Goal: Information Seeking & Learning: Learn about a topic

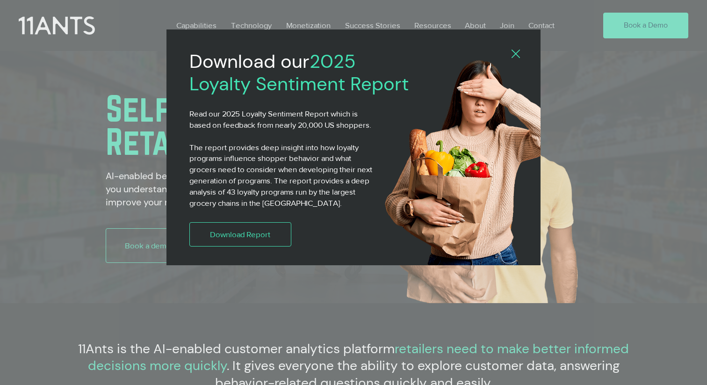
click at [518, 55] on icon "Back to site" at bounding box center [516, 54] width 8 height 8
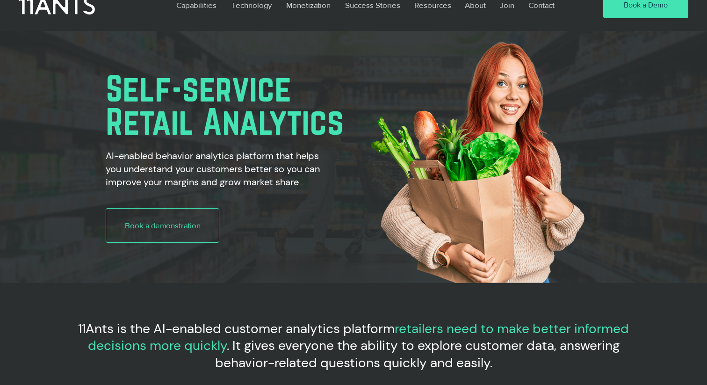
scroll to position [25, 0]
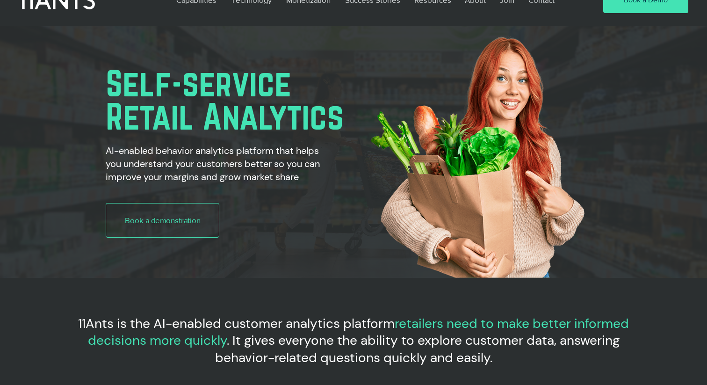
click at [243, 77] on span "Self-service" at bounding box center [199, 83] width 186 height 40
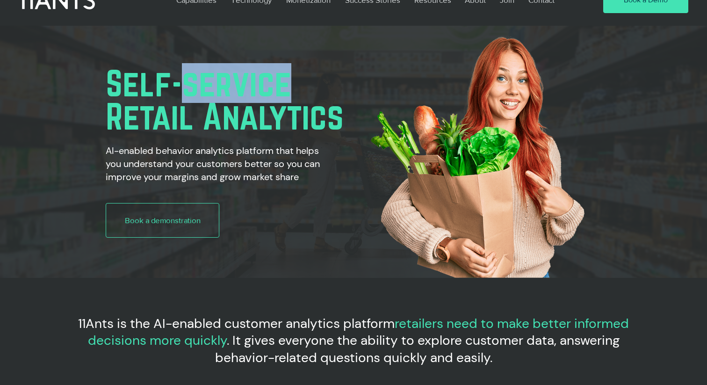
click at [243, 77] on span "Self-service" at bounding box center [199, 83] width 186 height 40
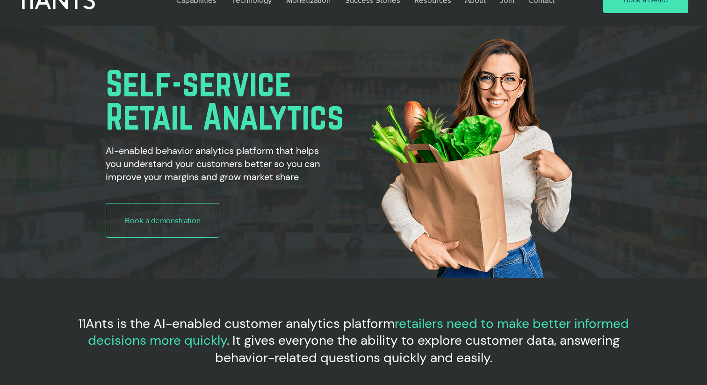
click at [123, 81] on span "Self-service" at bounding box center [199, 83] width 186 height 40
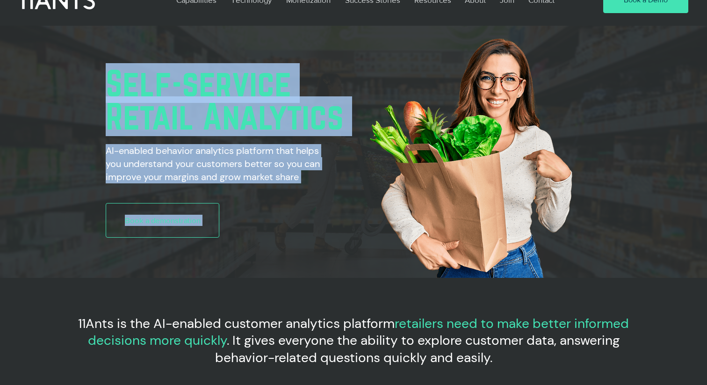
drag, startPoint x: 113, startPoint y: 79, endPoint x: 342, endPoint y: 141, distance: 237.4
click at [342, 141] on div "Self-service Retail Analytics AI-enabled behavior analytics platform that helps…" at bounding box center [353, 152] width 707 height 252
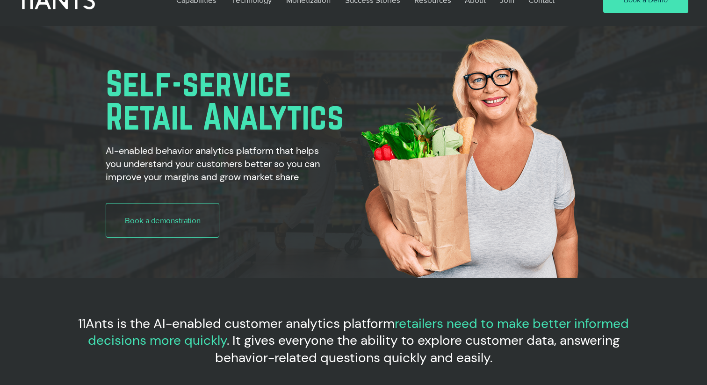
drag, startPoint x: 342, startPoint y: 141, endPoint x: 338, endPoint y: 119, distance: 22.0
click at [338, 26] on div "main content" at bounding box center [470, 26] width 267 height 0
click at [316, 118] on span "Retail Analytics" at bounding box center [225, 116] width 238 height 40
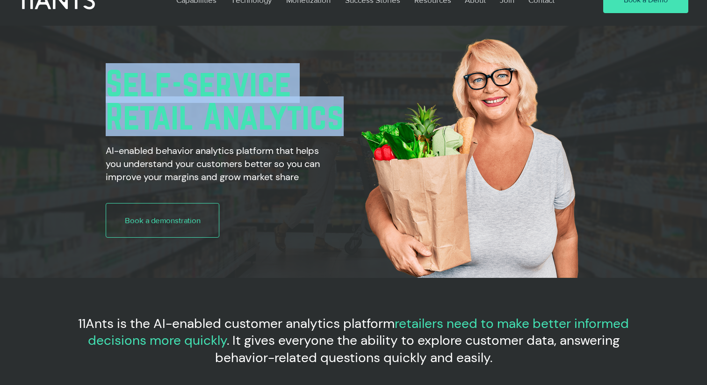
drag, startPoint x: 113, startPoint y: 83, endPoint x: 337, endPoint y: 124, distance: 227.3
click at [337, 124] on h1 "Self-service Retail Analytics" at bounding box center [288, 99] width 365 height 67
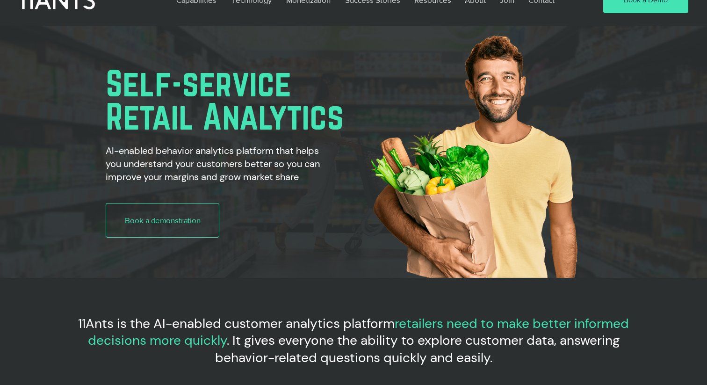
click at [100, 78] on div "main content" at bounding box center [269, 152] width 402 height 172
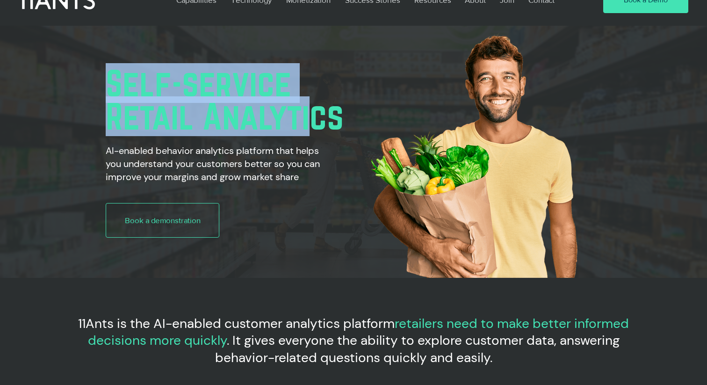
drag, startPoint x: 100, startPoint y: 78, endPoint x: 306, endPoint y: 127, distance: 211.4
click at [306, 127] on div "Self-service Retail Analytics AI-enabled behavior analytics platform that helps…" at bounding box center [269, 152] width 402 height 172
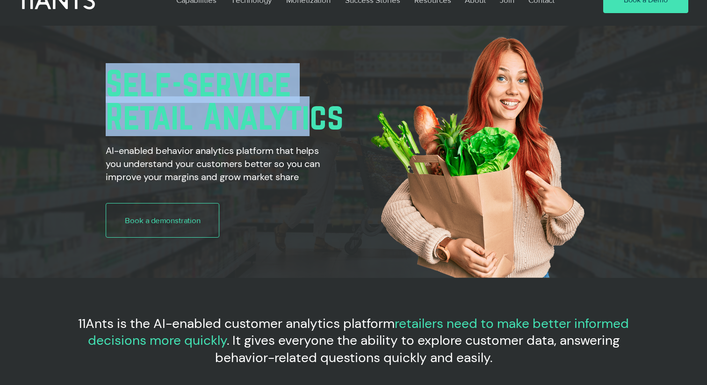
click at [306, 127] on span "Retail Analytics" at bounding box center [225, 116] width 238 height 40
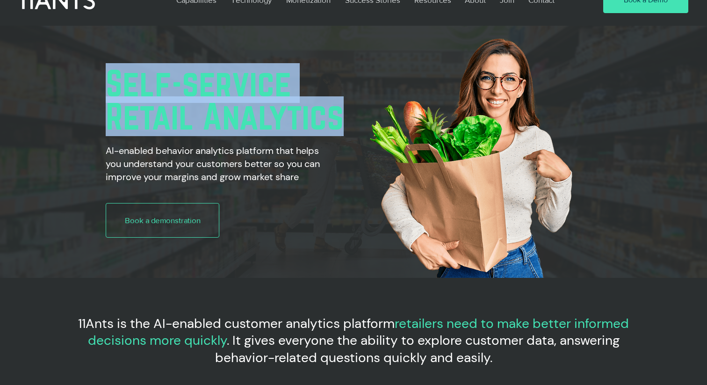
drag, startPoint x: 111, startPoint y: 84, endPoint x: 334, endPoint y: 125, distance: 226.9
click at [334, 125] on h1 "Self-service Retail Analytics" at bounding box center [288, 99] width 365 height 67
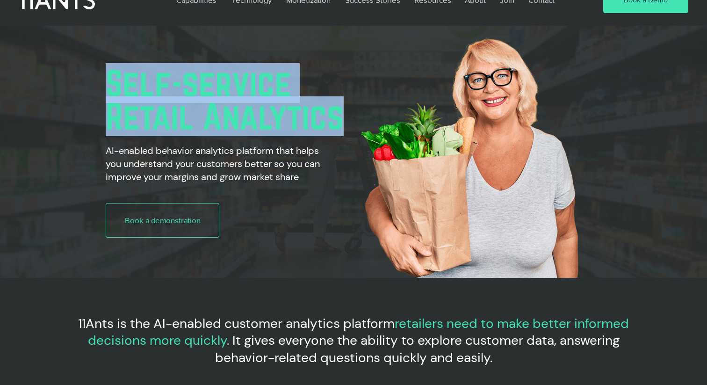
click at [220, 89] on span "Self-service" at bounding box center [199, 83] width 186 height 40
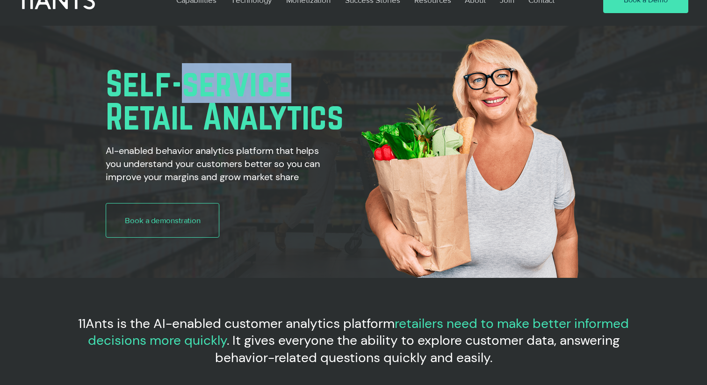
click at [220, 89] on span "Self-service" at bounding box center [199, 83] width 186 height 40
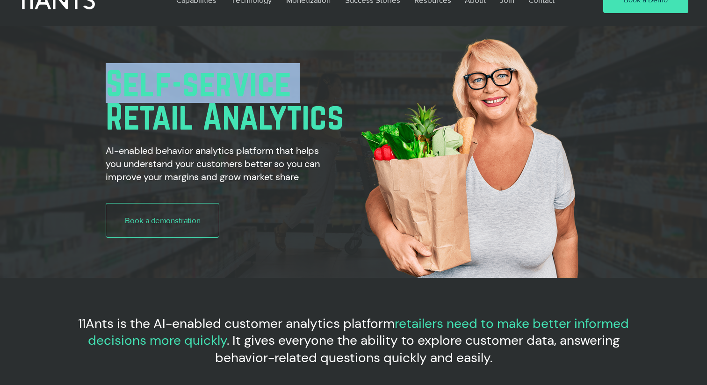
click at [137, 76] on span "Self-service" at bounding box center [199, 83] width 186 height 40
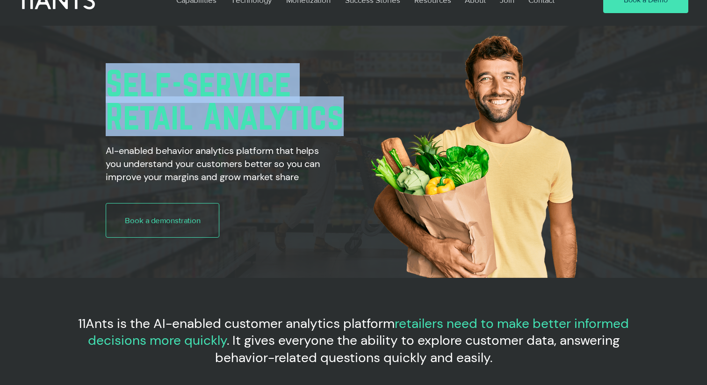
drag, startPoint x: 110, startPoint y: 78, endPoint x: 336, endPoint y: 115, distance: 229.4
click at [336, 115] on h1 "Self-service Retail Analytics" at bounding box center [288, 99] width 365 height 67
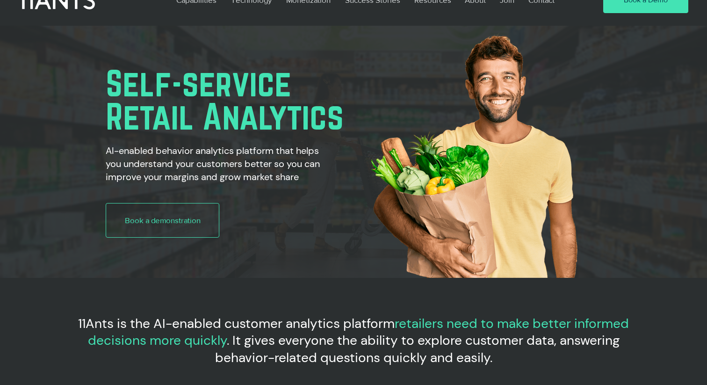
click at [339, 117] on div "main content" at bounding box center [470, 152] width 267 height 252
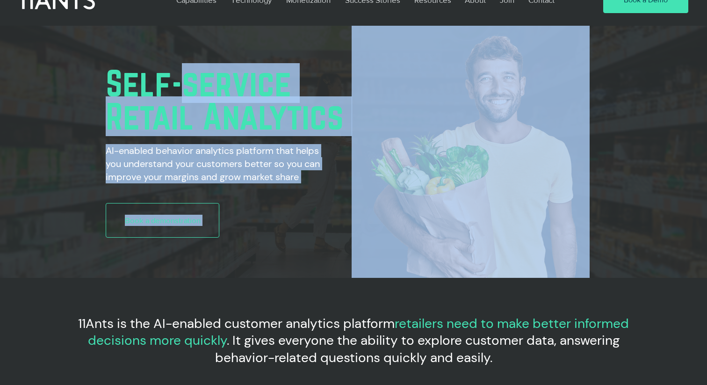
drag, startPoint x: 339, startPoint y: 117, endPoint x: 219, endPoint y: 76, distance: 126.3
click at [219, 76] on div "Self-service Retail Analytics AI-enabled behavior analytics platform that helps…" at bounding box center [353, 152] width 707 height 252
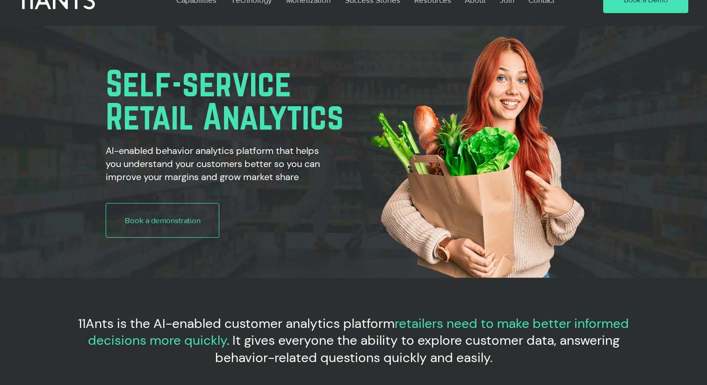
click at [219, 76] on span "Self-service" at bounding box center [199, 83] width 186 height 40
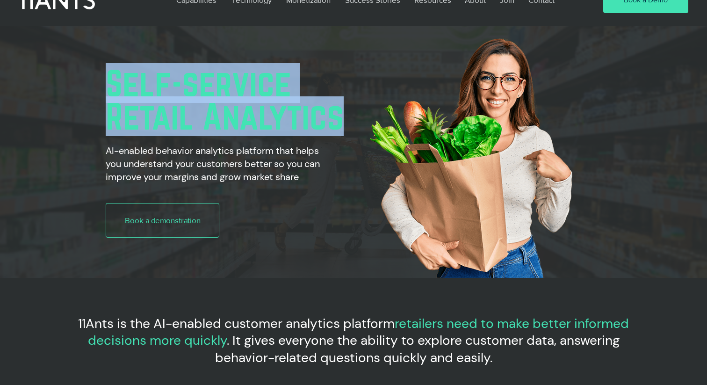
drag, startPoint x: 110, startPoint y: 83, endPoint x: 335, endPoint y: 119, distance: 228.3
click at [335, 119] on h1 "Self-service Retail Analytics" at bounding box center [288, 99] width 365 height 67
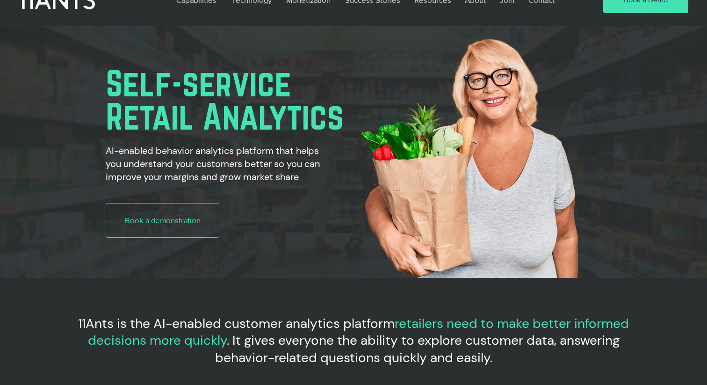
click at [255, 151] on h2 "AI-enabled behavior analytics platform that helps you understand your customers…" at bounding box center [215, 163] width 218 height 39
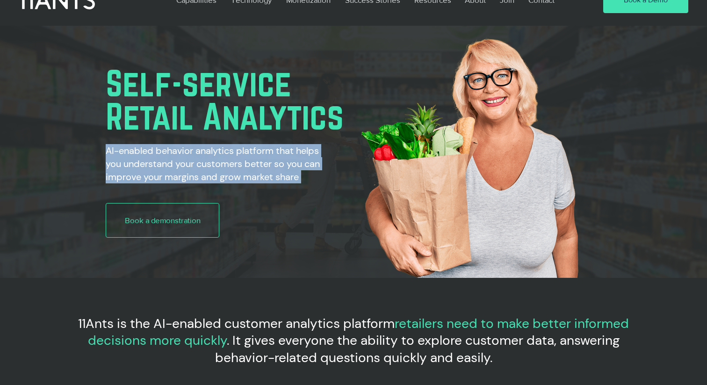
click at [255, 151] on h2 "AI-enabled behavior analytics platform that helps you understand your customers…" at bounding box center [215, 163] width 218 height 39
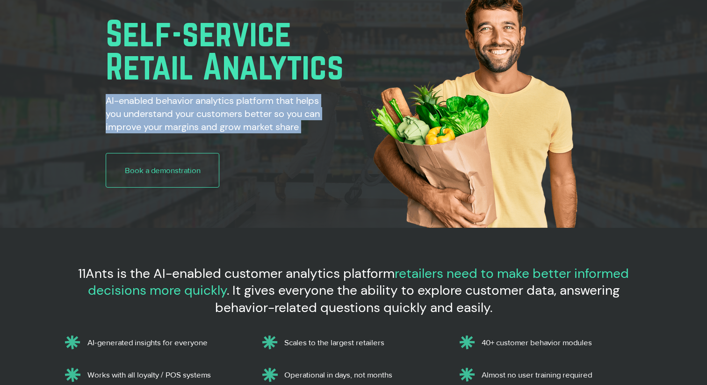
scroll to position [91, 0]
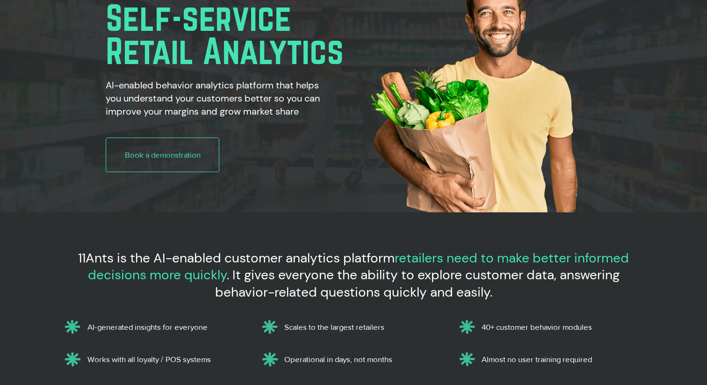
click at [241, 51] on span "Retail Analytics" at bounding box center [225, 51] width 238 height 40
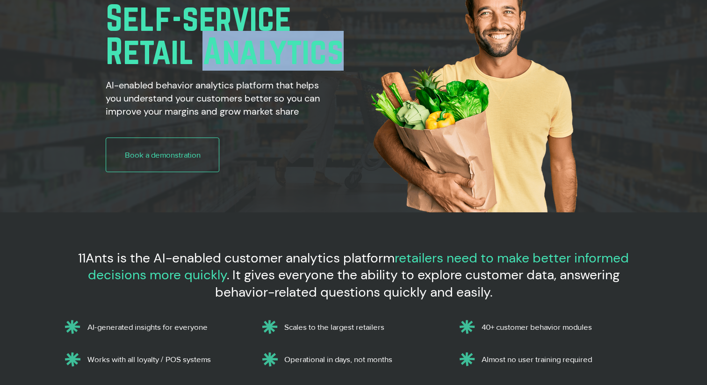
click at [241, 51] on span "Retail Analytics" at bounding box center [225, 51] width 238 height 40
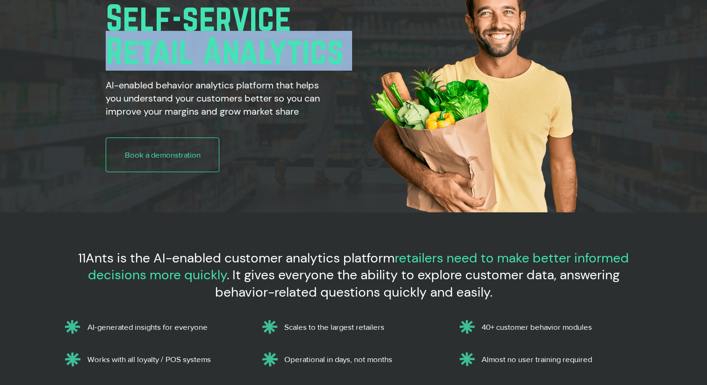
click at [241, 51] on span "Retail Analytics" at bounding box center [225, 51] width 238 height 40
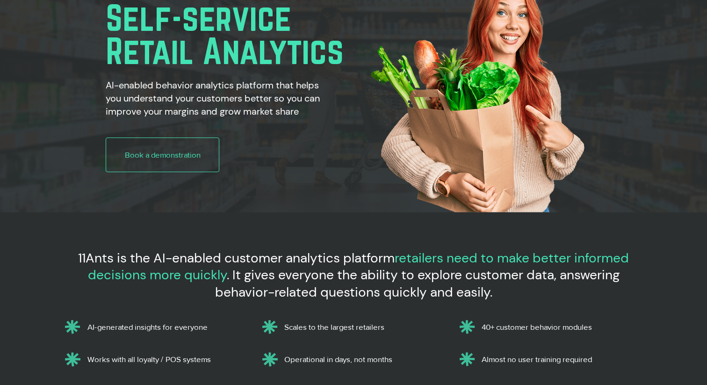
click at [221, 24] on span "Self-service" at bounding box center [199, 18] width 186 height 40
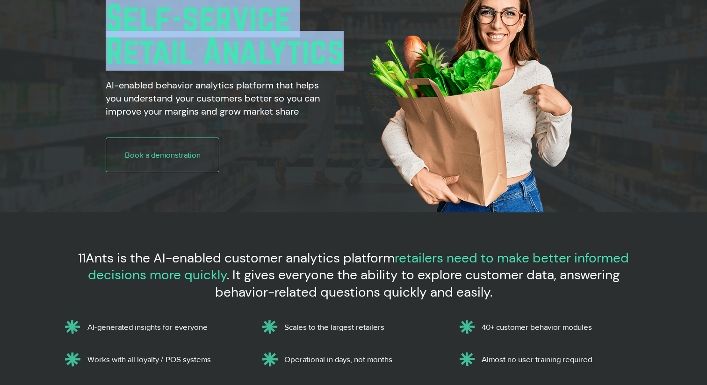
drag, startPoint x: 109, startPoint y: 14, endPoint x: 335, endPoint y: 61, distance: 230.7
click at [335, 61] on h1 "Self-service Retail Analytics" at bounding box center [288, 34] width 365 height 67
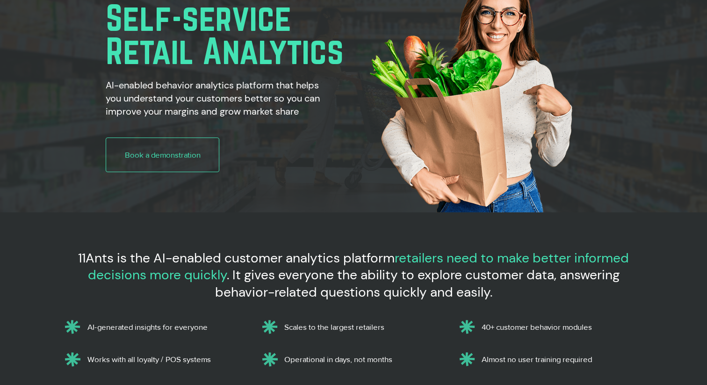
click at [201, 87] on h2 "AI-enabled behavior analytics platform that helps you understand your customers…" at bounding box center [215, 98] width 218 height 39
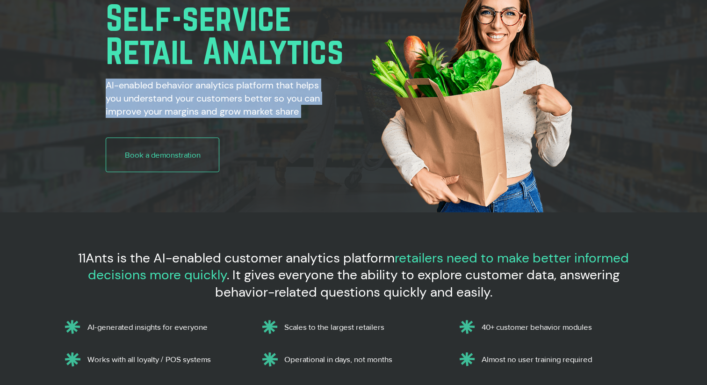
click at [201, 87] on h2 "AI-enabled behavior analytics platform that helps you understand your customers…" at bounding box center [215, 98] width 218 height 39
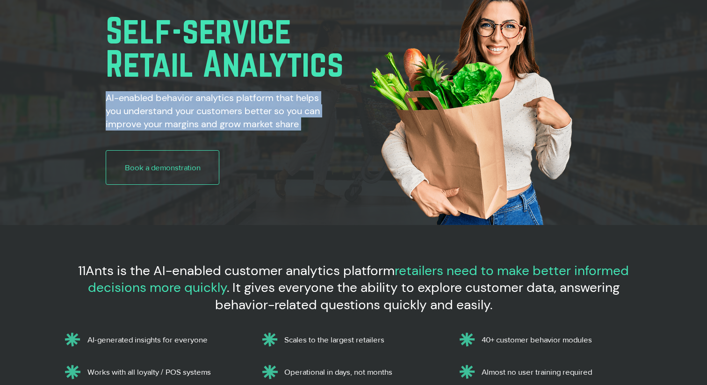
scroll to position [78, 0]
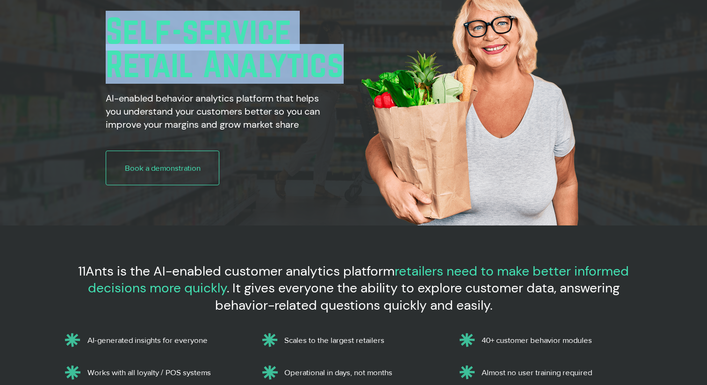
drag, startPoint x: 112, startPoint y: 26, endPoint x: 334, endPoint y: 79, distance: 228.3
click at [334, 79] on h1 "Self-service Retail Analytics" at bounding box center [288, 47] width 365 height 67
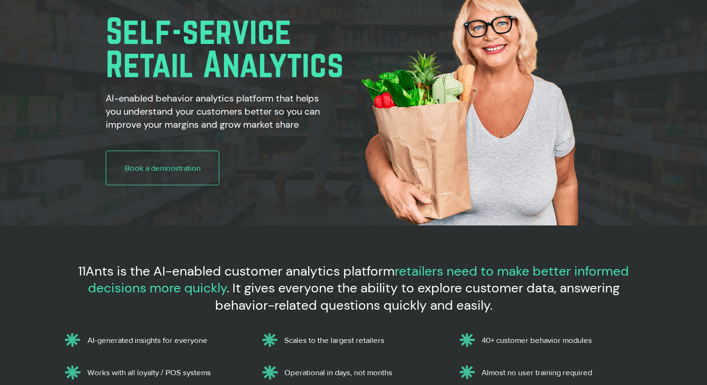
click at [266, 107] on h2 "AI-enabled behavior analytics platform that helps you understand your customers…" at bounding box center [215, 111] width 218 height 39
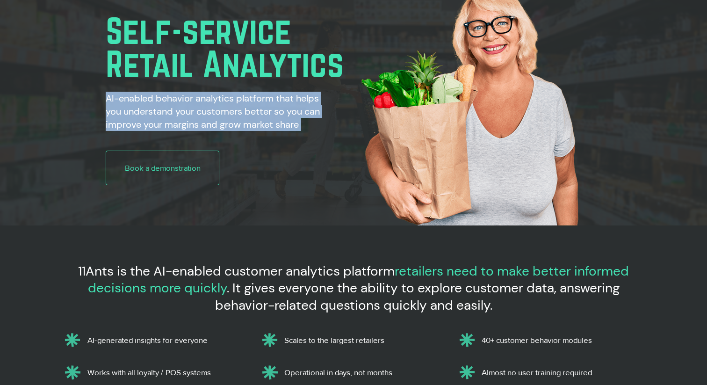
click at [266, 107] on h2 "AI-enabled behavior analytics platform that helps you understand your customers…" at bounding box center [215, 111] width 218 height 39
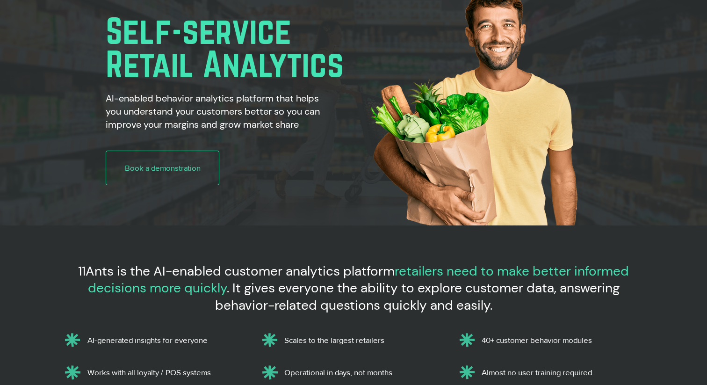
click at [290, 278] on span "11Ants is the AI-enabled customer analytics platform" at bounding box center [236, 270] width 317 height 17
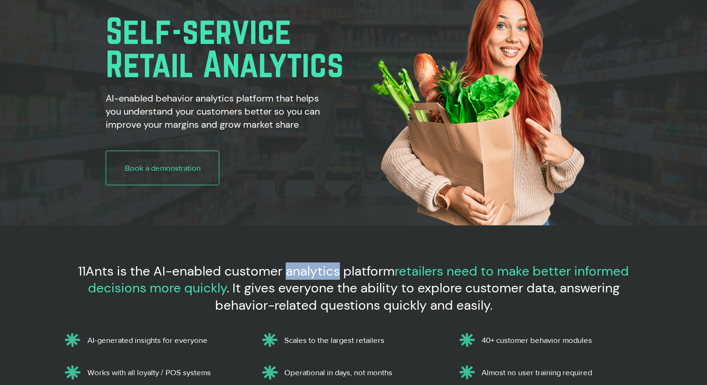
click at [290, 278] on span "11Ants is the AI-enabled customer analytics platform" at bounding box center [236, 270] width 317 height 17
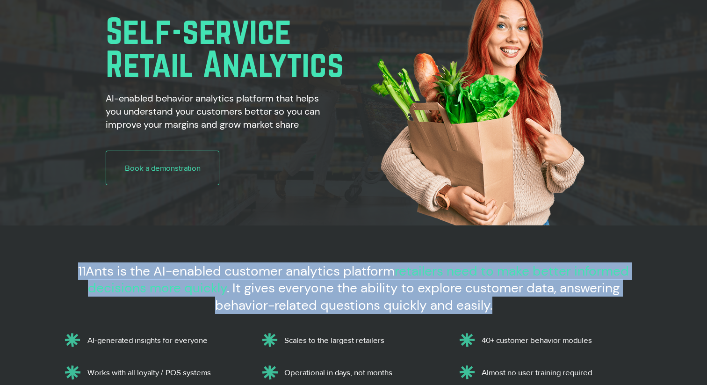
click at [290, 278] on span "11Ants is the AI-enabled customer analytics platform" at bounding box center [236, 270] width 317 height 17
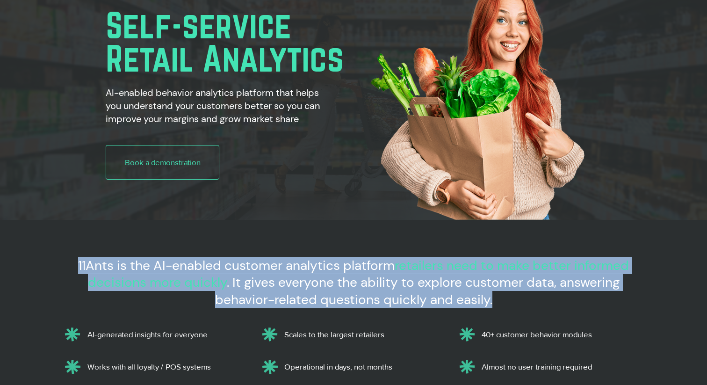
scroll to position [82, 0]
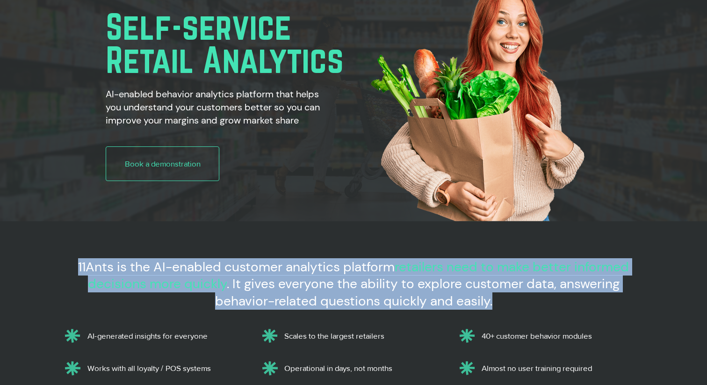
click at [308, 285] on span ". It gives everyone the ability to explore customer data, answering behavior-re…" at bounding box center [417, 292] width 405 height 34
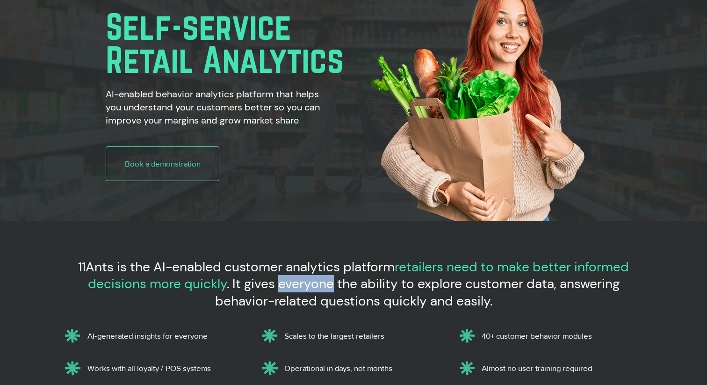
click at [308, 285] on span ". It gives everyone the ability to explore customer data, answering behavior-re…" at bounding box center [417, 292] width 405 height 34
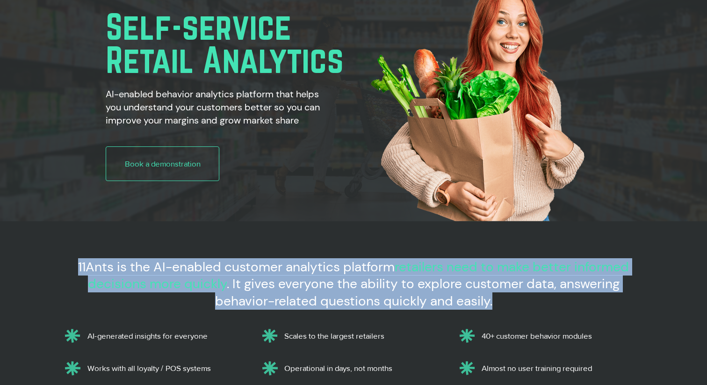
click at [308, 285] on span ". It gives everyone the ability to explore customer data, answering behavior-re…" at bounding box center [417, 292] width 405 height 34
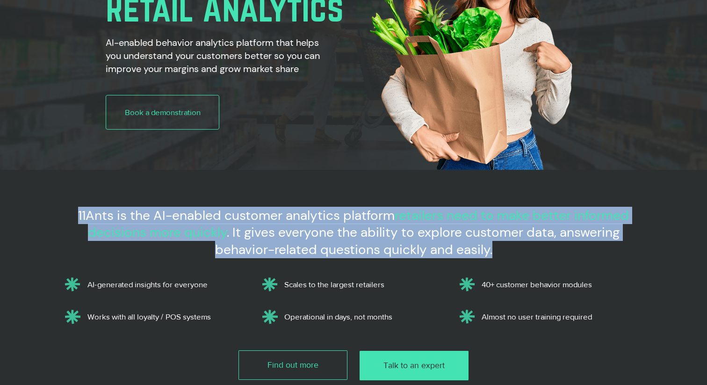
scroll to position [139, 0]
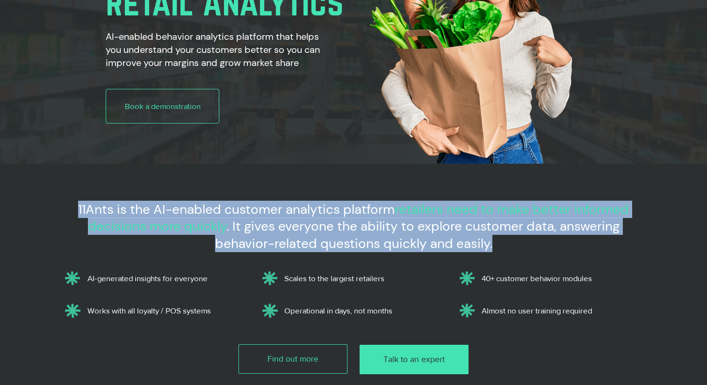
click at [285, 227] on span ". It gives everyone the ability to explore customer data, answering behavior-re…" at bounding box center [417, 234] width 405 height 34
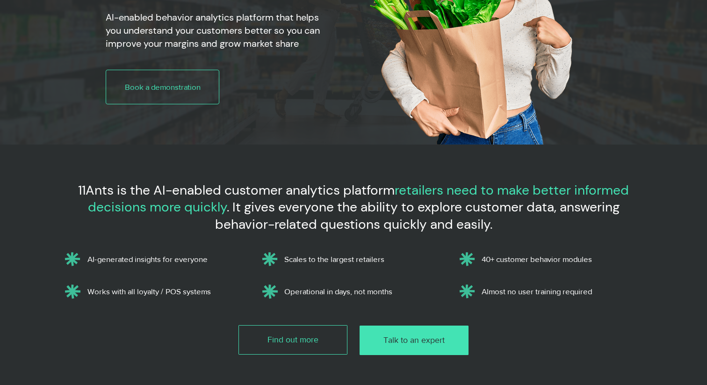
scroll to position [163, 0]
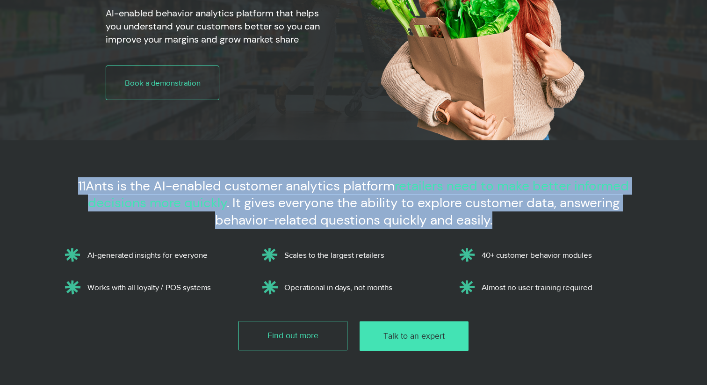
drag, startPoint x: 76, startPoint y: 186, endPoint x: 492, endPoint y: 225, distance: 417.1
click at [492, 225] on span "11Ants is the AI-enabled customer analytics platform retailers need to make bet…" at bounding box center [353, 202] width 551 height 51
click at [492, 225] on span ". It gives everyone the ability to explore customer data, answering behavior-re…" at bounding box center [417, 211] width 405 height 34
drag, startPoint x: 492, startPoint y: 225, endPoint x: 80, endPoint y: 170, distance: 415.7
click at [79, 170] on section "11Ants is the AI-enabled customer analytics platform retailers need to make bet…" at bounding box center [353, 276] width 707 height 272
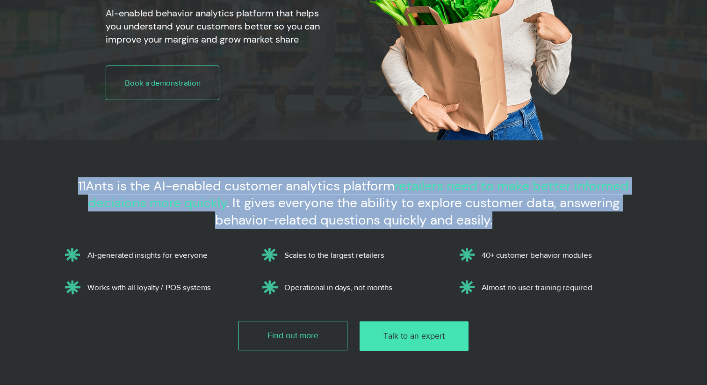
click at [80, 170] on div at bounding box center [353, 276] width 707 height 272
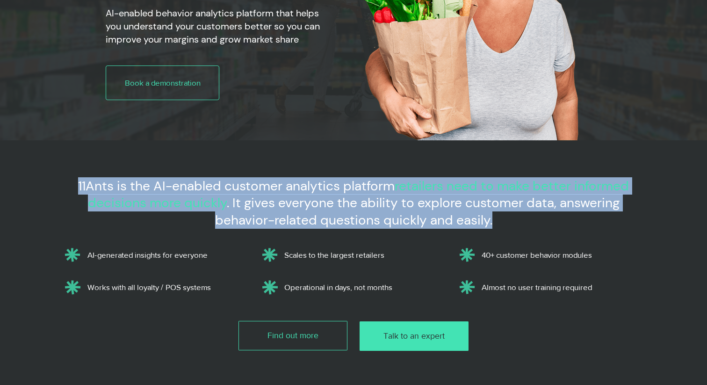
drag, startPoint x: 74, startPoint y: 186, endPoint x: 494, endPoint y: 223, distance: 421.2
click at [494, 223] on h3 "11Ants is the AI-enabled customer analytics platform retailers need to make bet…" at bounding box center [353, 203] width 587 height 51
drag, startPoint x: 494, startPoint y: 223, endPoint x: 71, endPoint y: 181, distance: 425.3
click at [71, 181] on h3 "11Ants is the AI-enabled customer analytics platform retailers need to make bet…" at bounding box center [353, 203] width 587 height 51
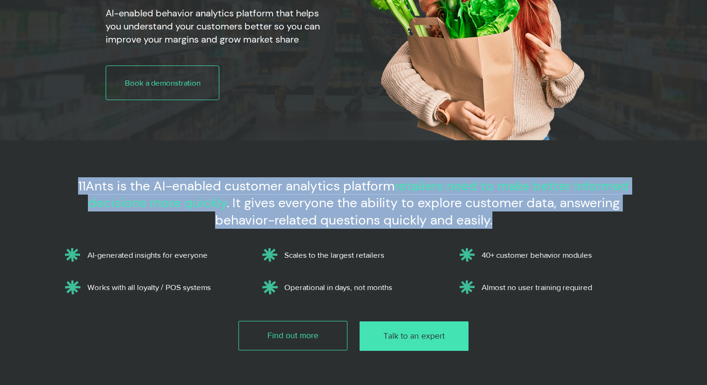
click at [71, 181] on h3 "11Ants is the AI-enabled customer analytics platform retailers need to make bet…" at bounding box center [353, 203] width 587 height 51
